Goal: Task Accomplishment & Management: Manage account settings

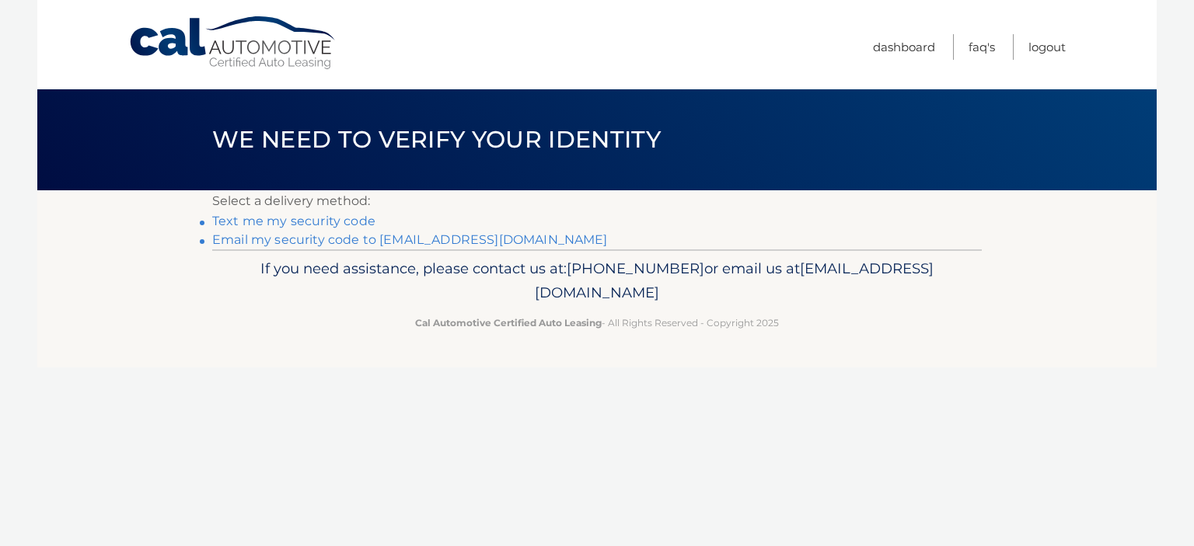
click at [463, 233] on link "Email my security code to d******@optonline.net" at bounding box center [410, 239] width 396 height 15
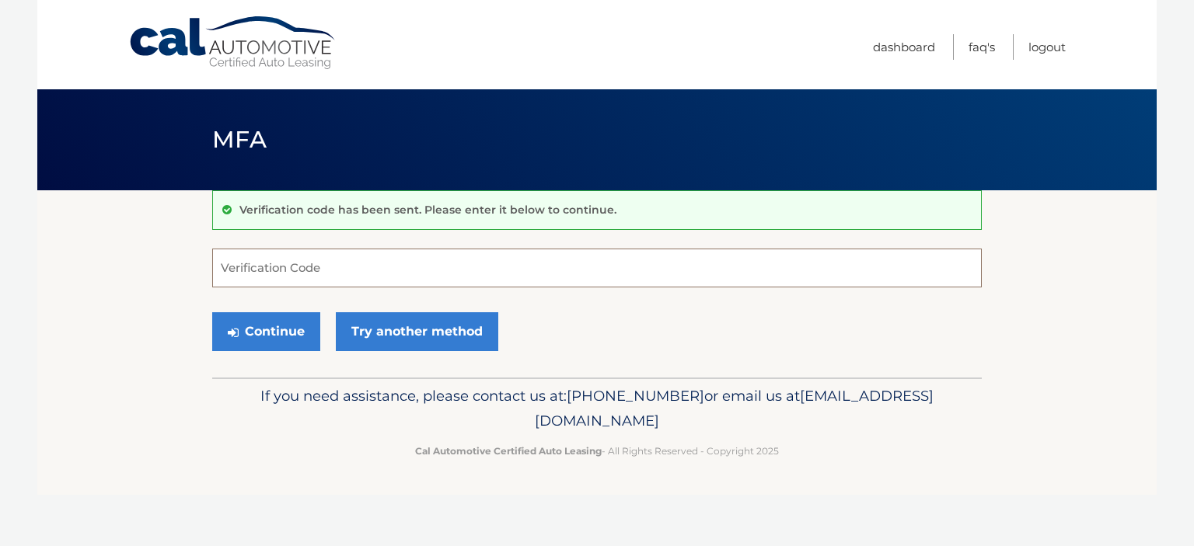
click at [260, 266] on input "Verification Code" at bounding box center [596, 268] width 769 height 39
type input "583704"
click at [288, 326] on button "Continue" at bounding box center [266, 331] width 108 height 39
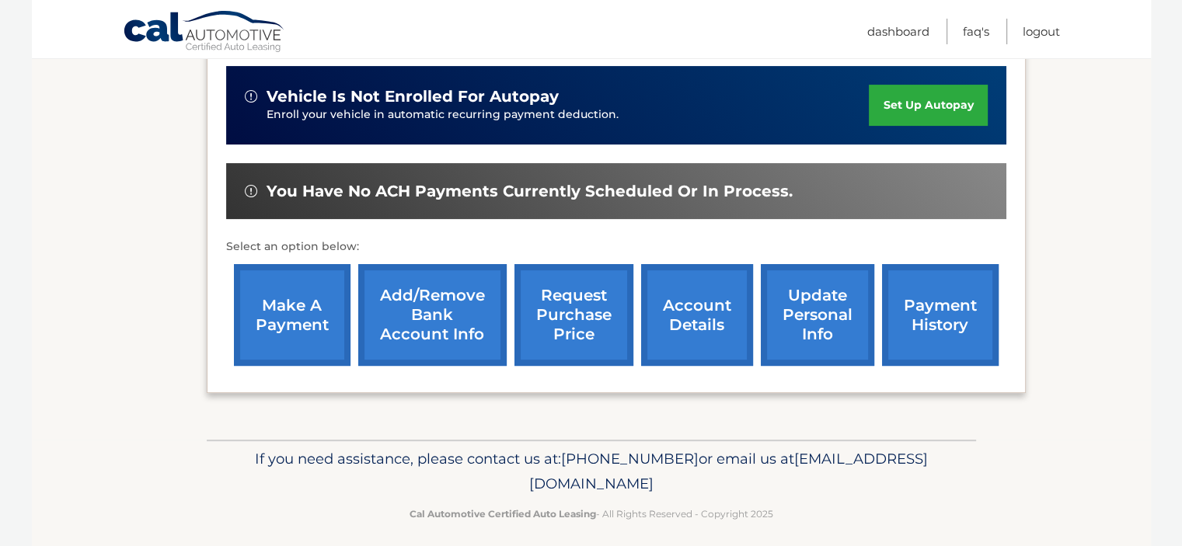
scroll to position [415, 0]
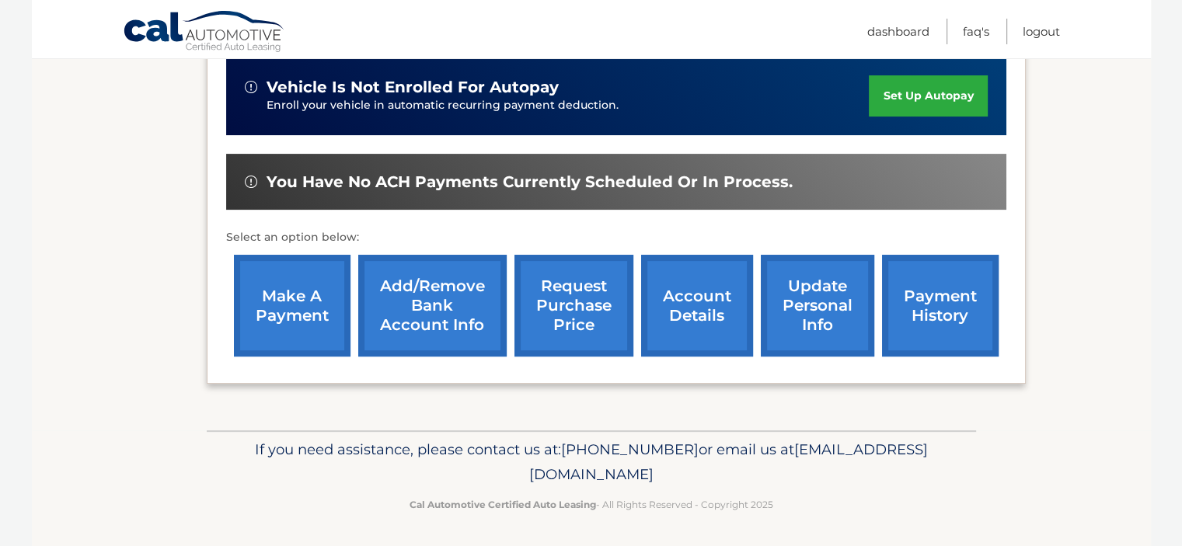
click at [701, 315] on link "account details" at bounding box center [697, 306] width 112 height 102
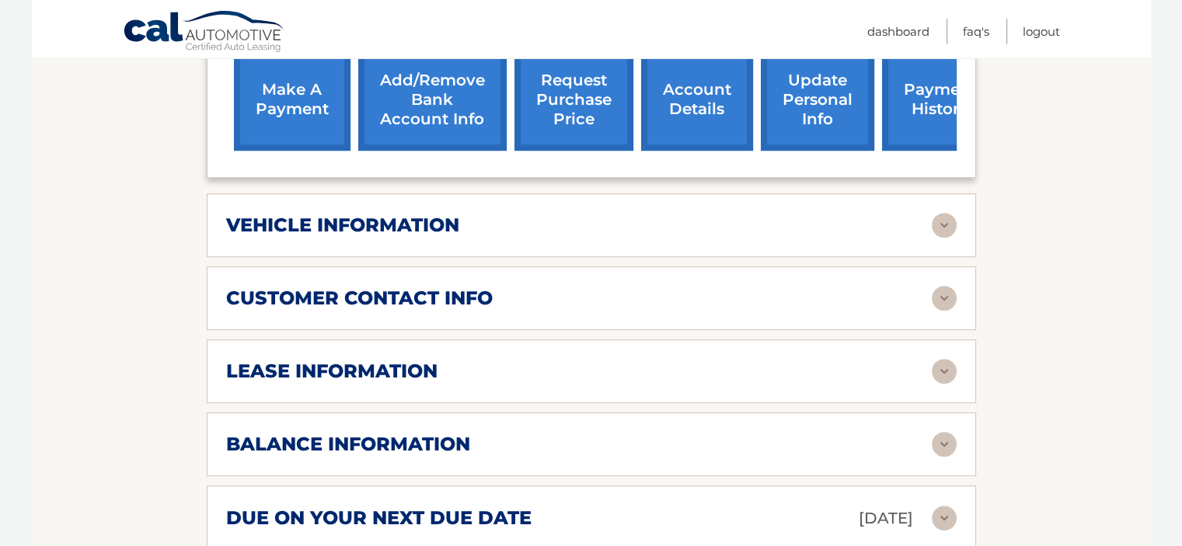
scroll to position [855, 0]
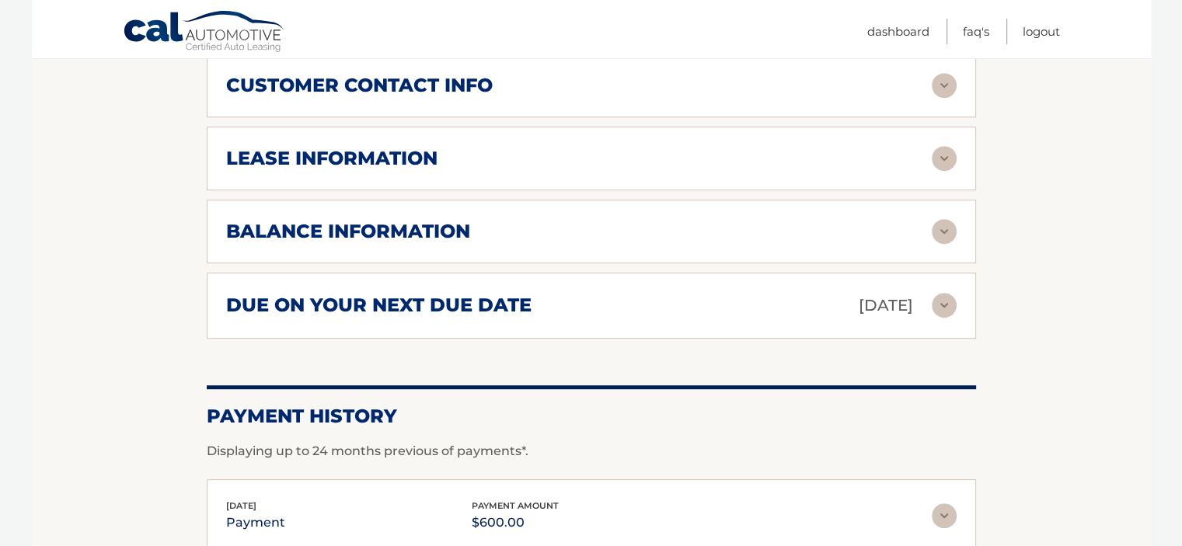
click at [943, 298] on img at bounding box center [944, 305] width 25 height 25
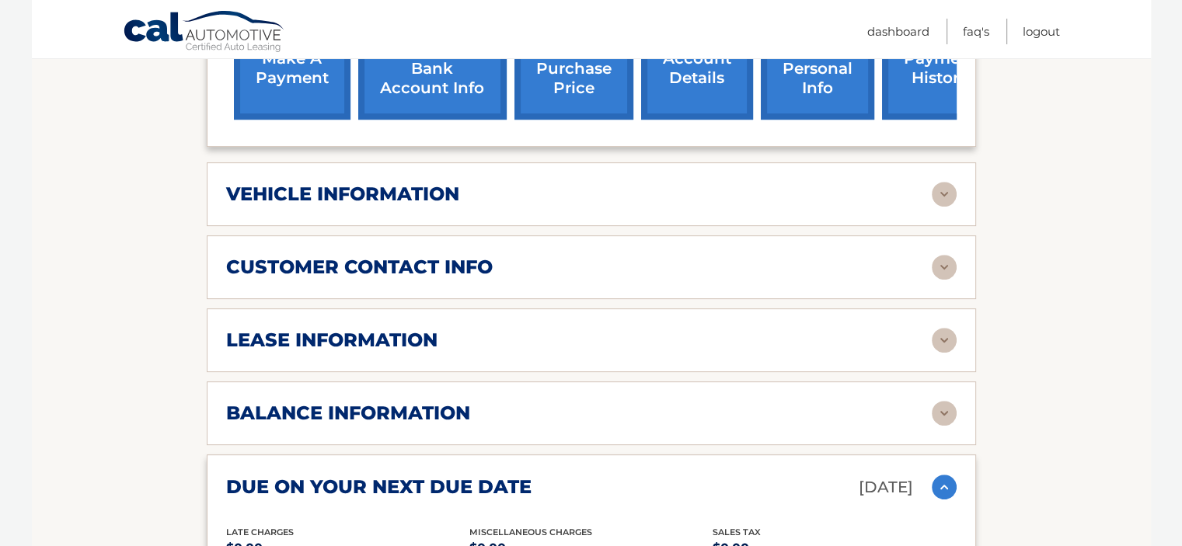
scroll to position [544, 0]
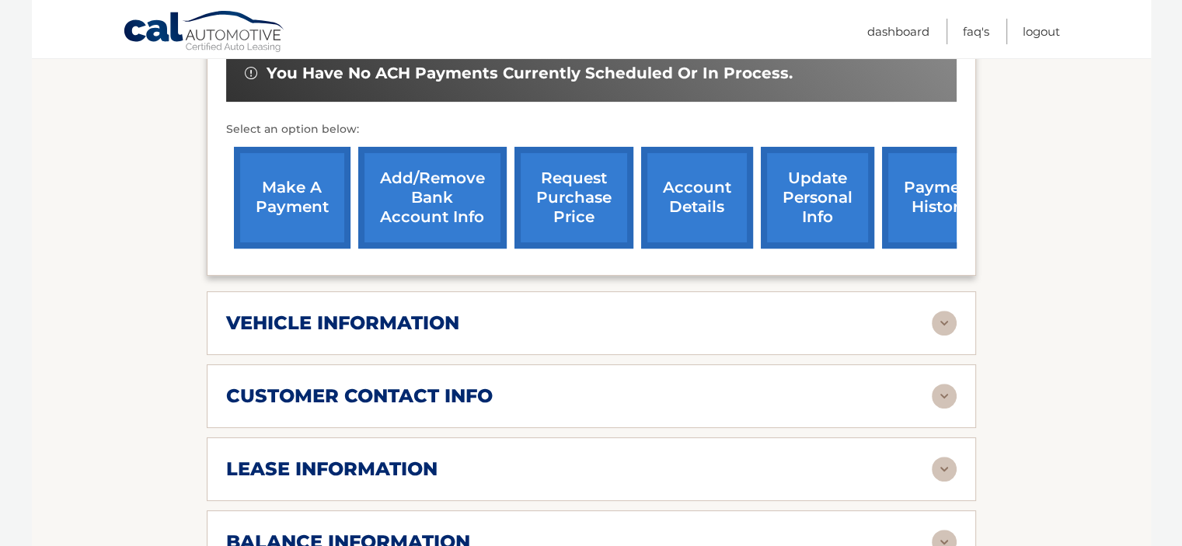
click at [950, 315] on img at bounding box center [944, 323] width 25 height 25
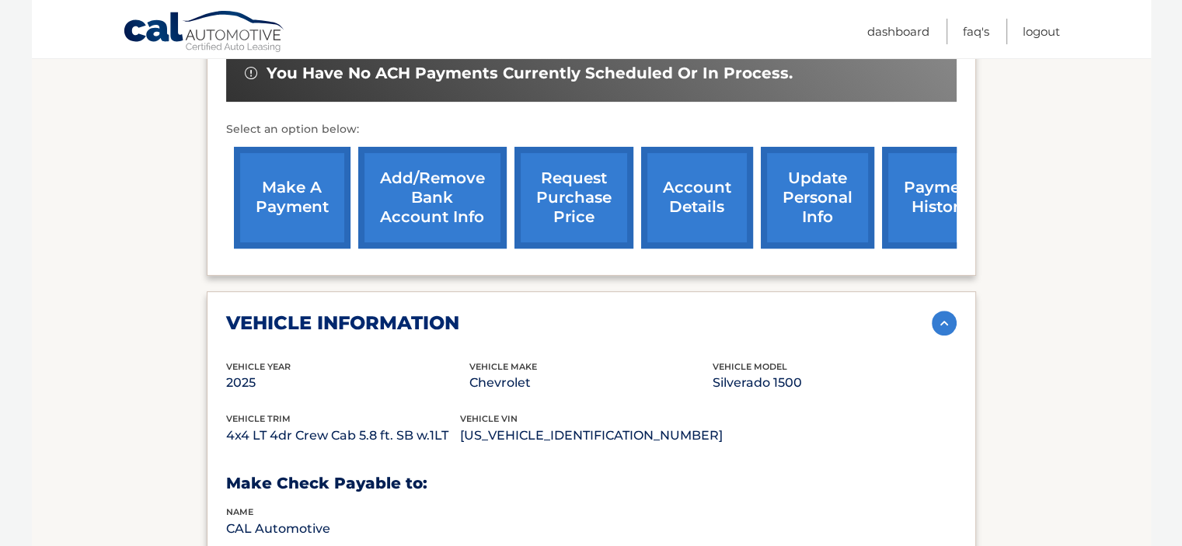
click at [950, 315] on img at bounding box center [944, 323] width 25 height 25
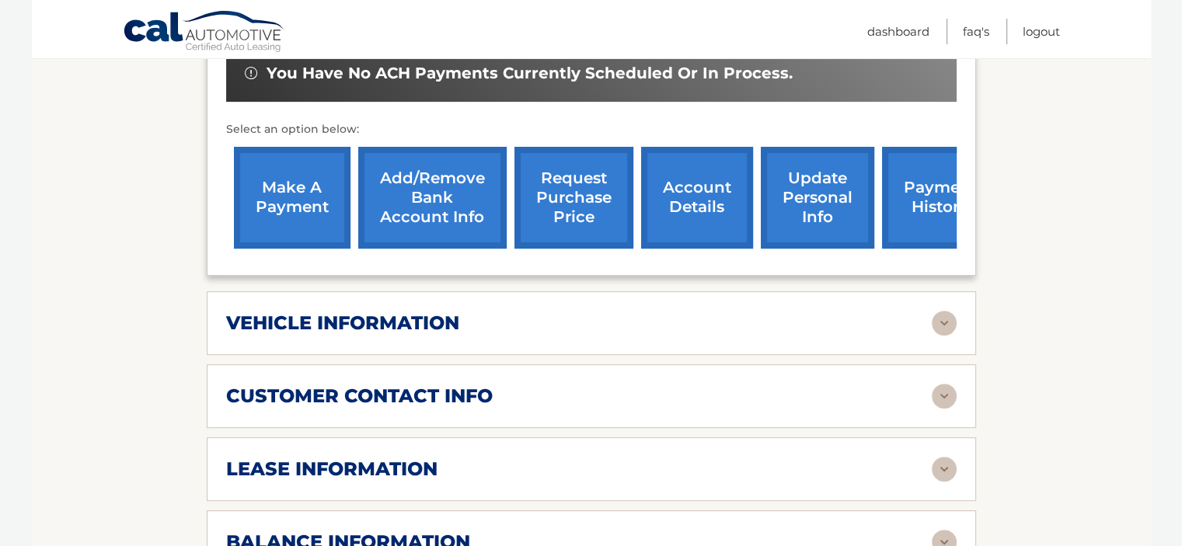
click at [945, 388] on img at bounding box center [944, 396] width 25 height 25
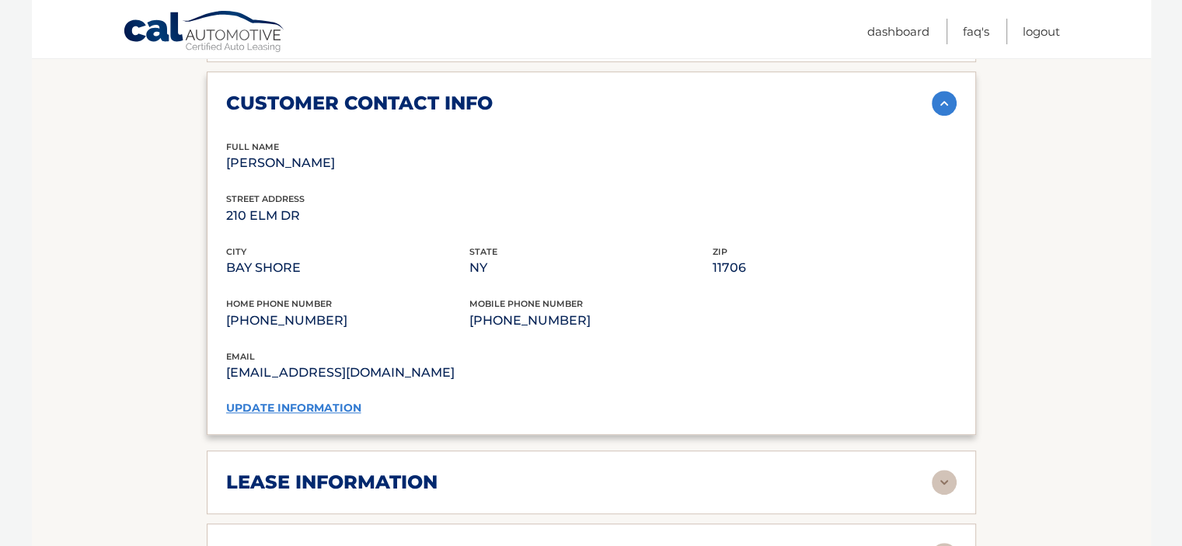
scroll to position [933, 0]
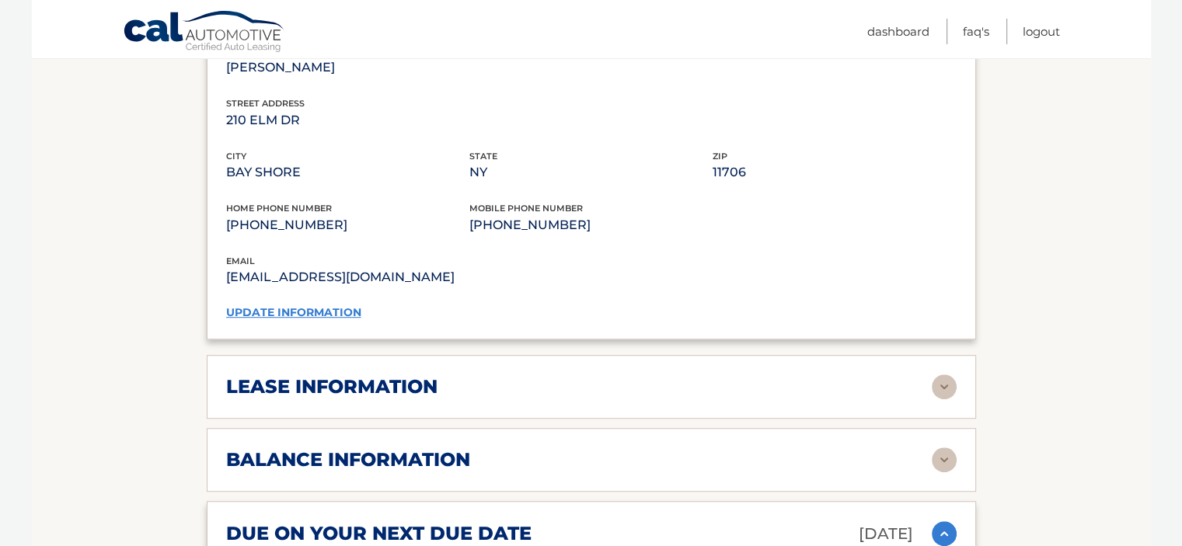
click at [315, 301] on div "email decu210@optonline.net" at bounding box center [591, 280] width 730 height 53
click at [305, 305] on link "update information" at bounding box center [293, 312] width 135 height 14
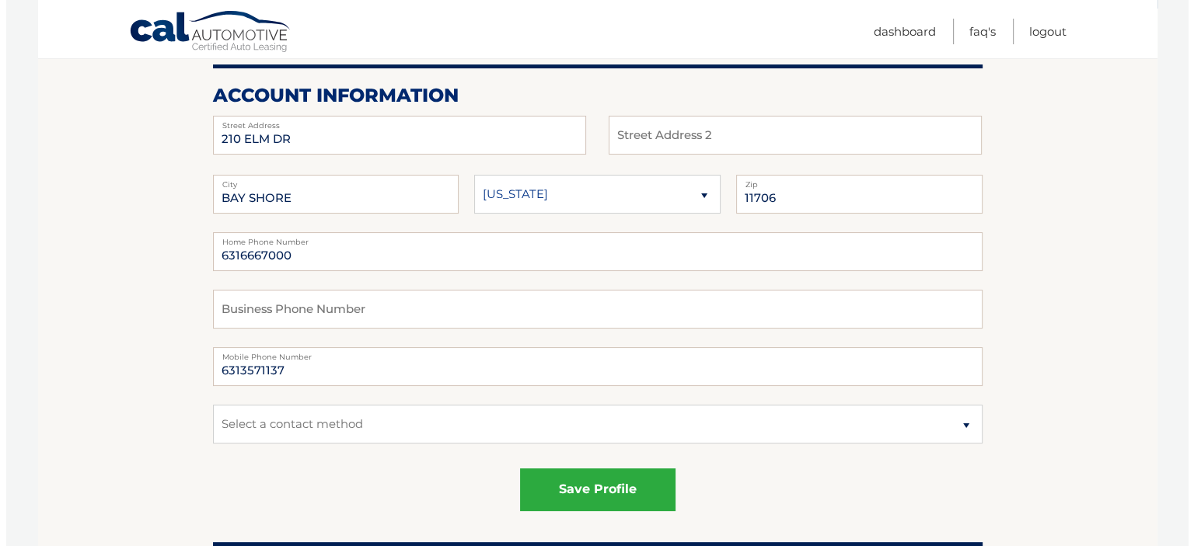
scroll to position [233, 0]
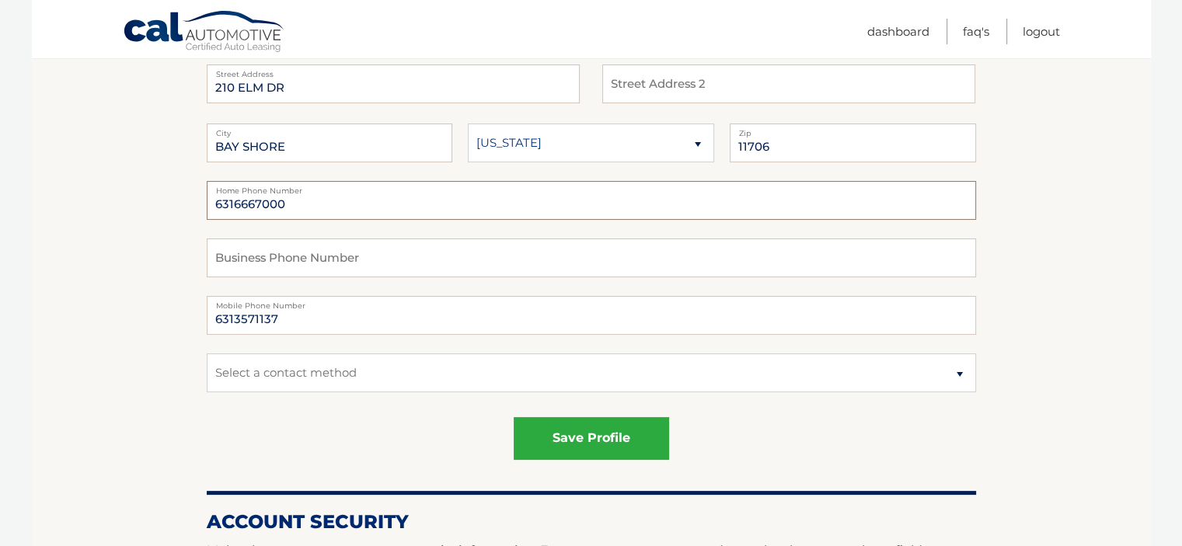
drag, startPoint x: 381, startPoint y: 210, endPoint x: 124, endPoint y: 198, distance: 257.5
click at [315, 326] on input "6313571137" at bounding box center [591, 315] width 769 height 39
type input "6313571888"
click at [499, 339] on fieldset "Home Phone Number Business Phone Number 6313571888 Mobile Phone Number" at bounding box center [591, 296] width 769 height 230
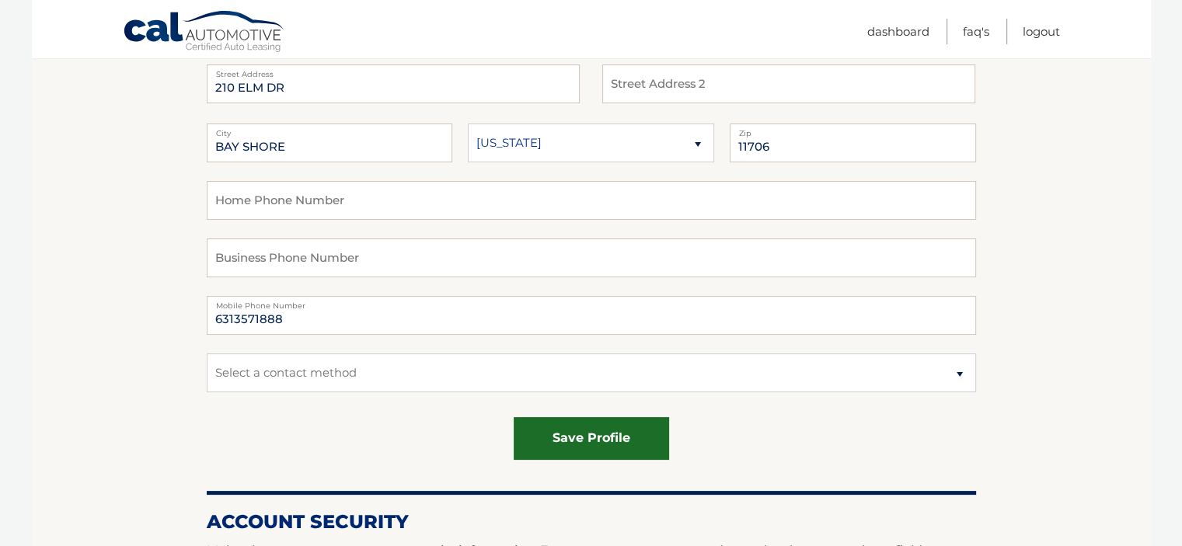
click at [573, 428] on button "save profile" at bounding box center [591, 438] width 155 height 43
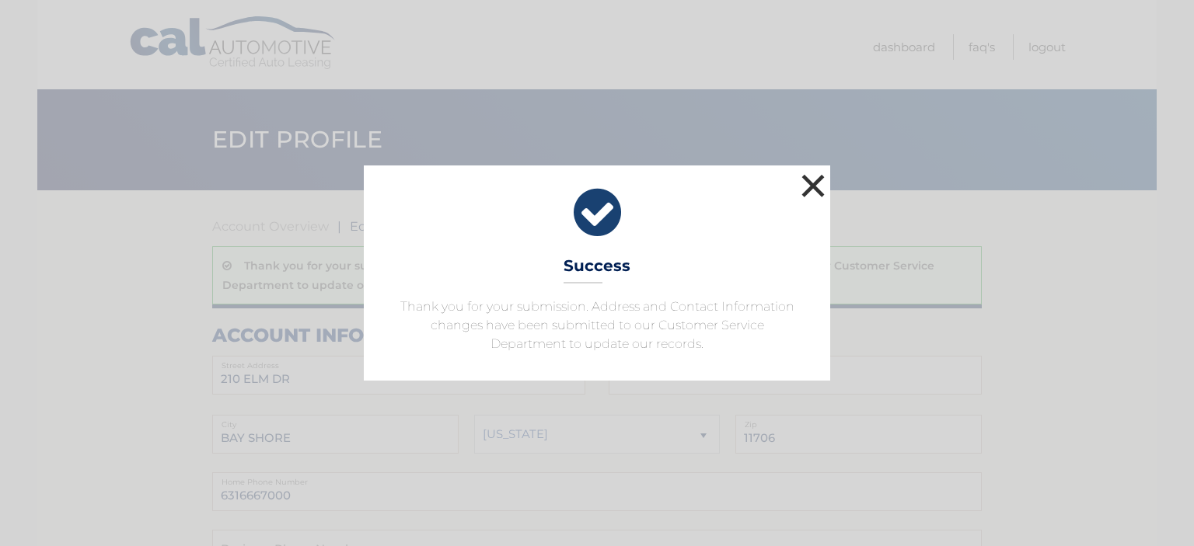
click at [810, 176] on button "×" at bounding box center [812, 185] width 31 height 31
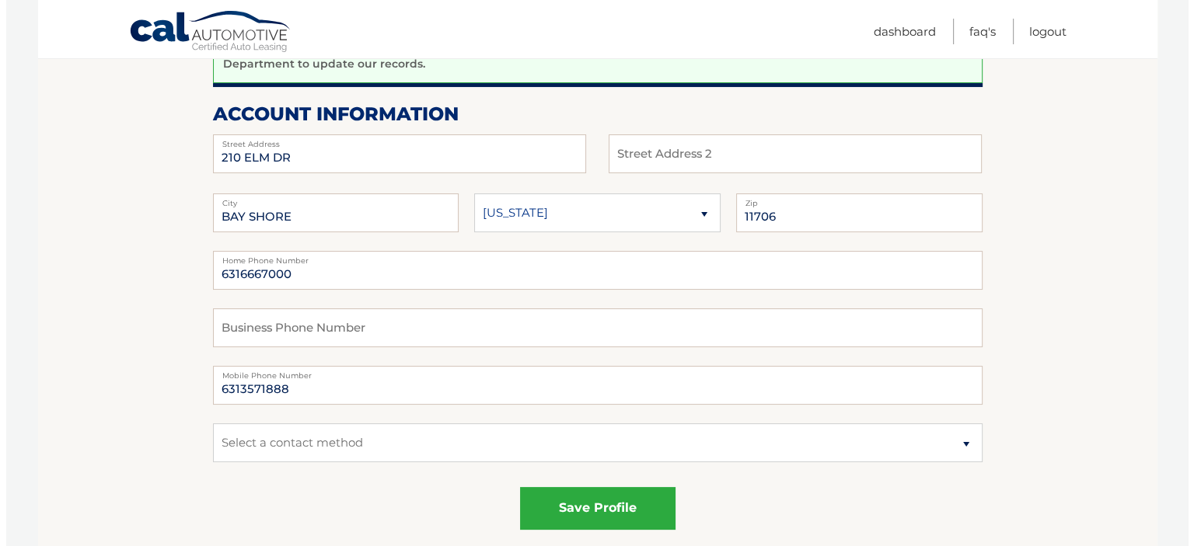
scroll to position [233, 0]
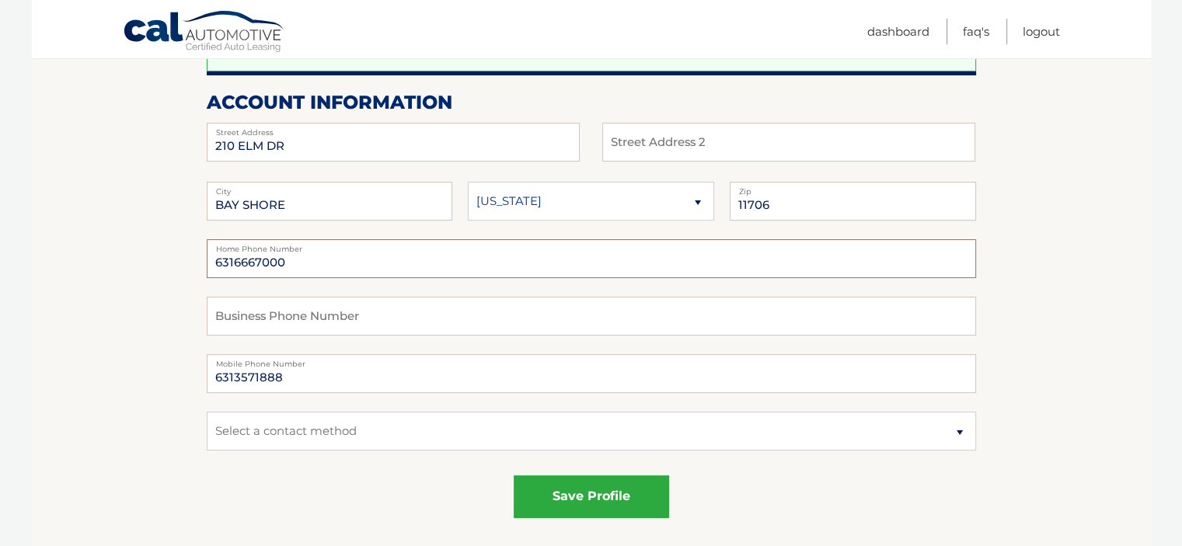
click at [395, 265] on input "6316667000" at bounding box center [591, 258] width 769 height 39
type input "6319521591"
click at [576, 440] on select "Select a contact method Mobile Home" at bounding box center [591, 431] width 769 height 39
select select "1"
click at [207, 412] on select "Select a contact method Mobile Home" at bounding box center [591, 431] width 769 height 39
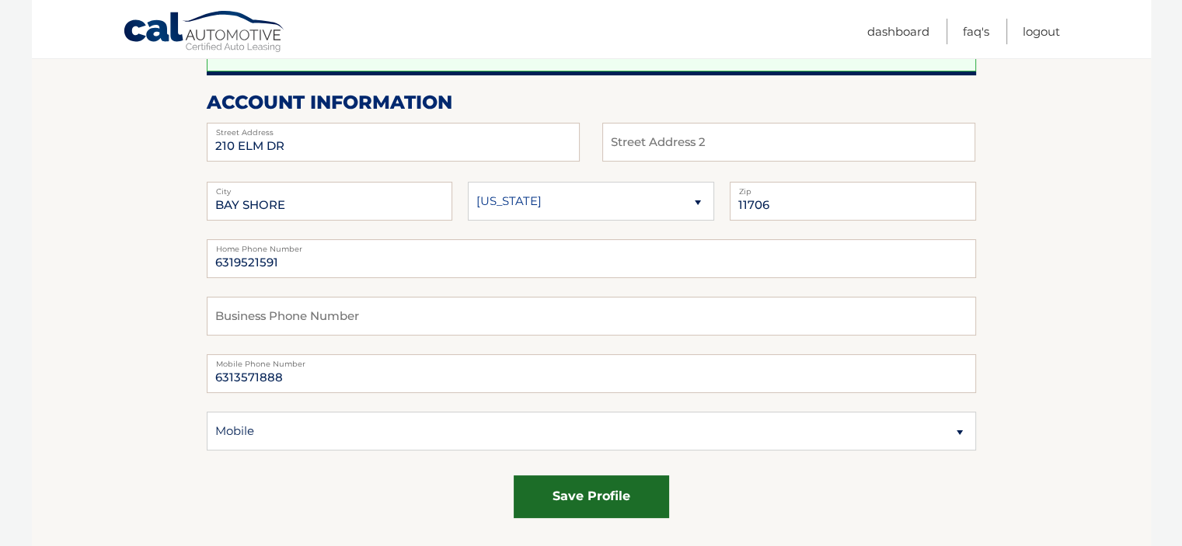
click at [591, 506] on button "save profile" at bounding box center [591, 497] width 155 height 43
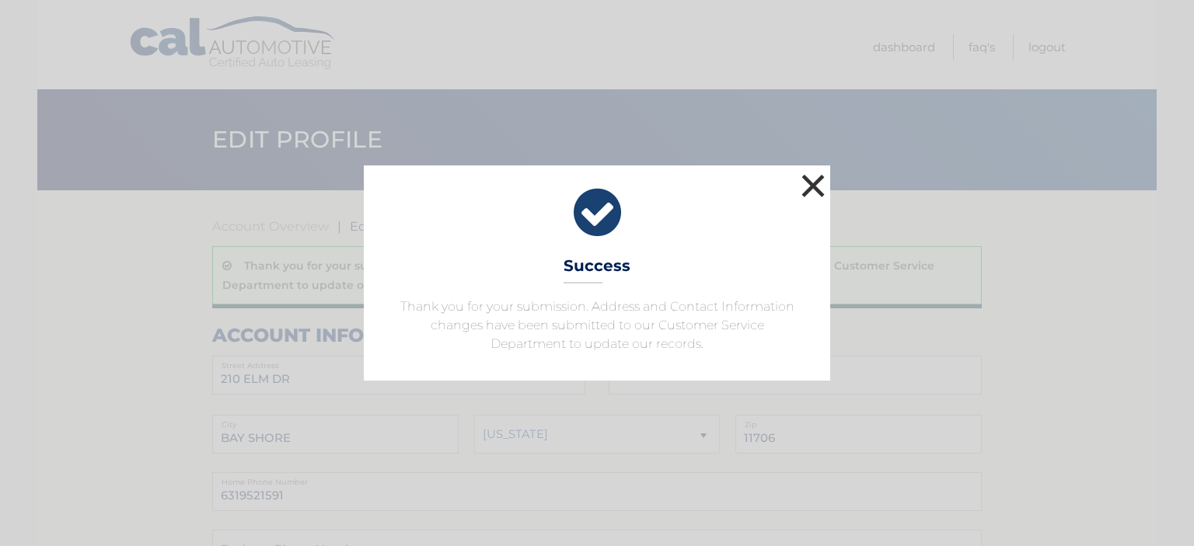
click at [817, 183] on button "×" at bounding box center [812, 185] width 31 height 31
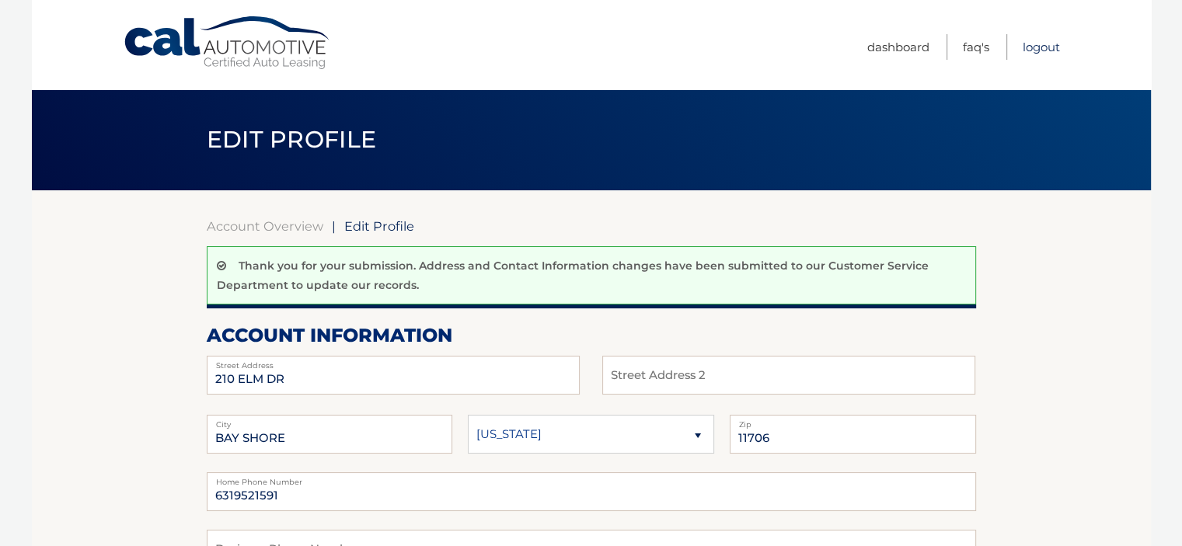
click at [1039, 43] on link "Logout" at bounding box center [1041, 47] width 37 height 26
